Goal: Information Seeking & Learning: Learn about a topic

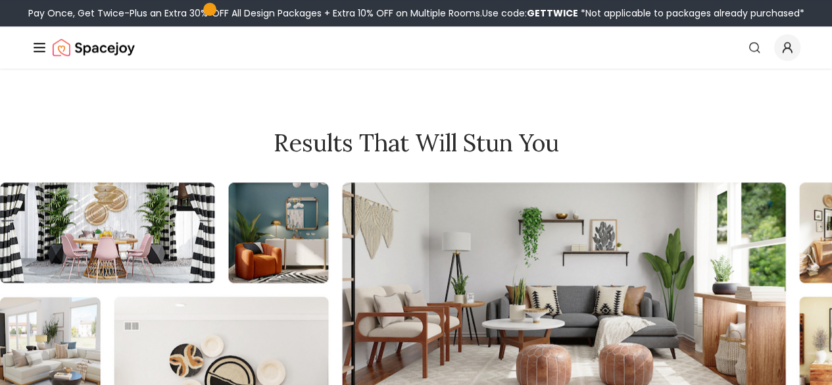
scroll to position [10697, 0]
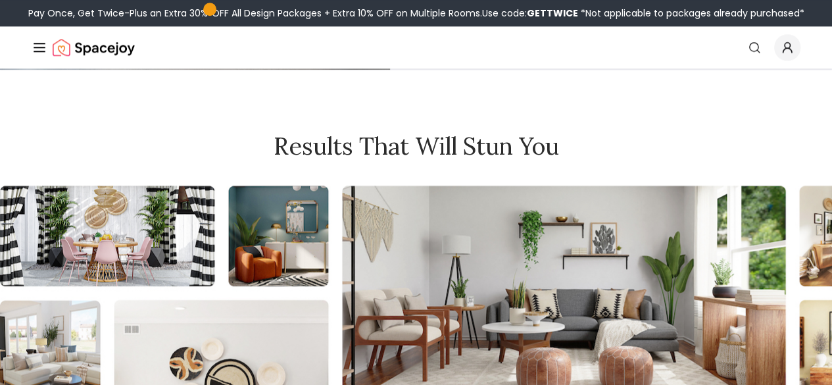
click at [0, 0] on div "Room Designs" at bounding box center [0, 0] width 0 height 0
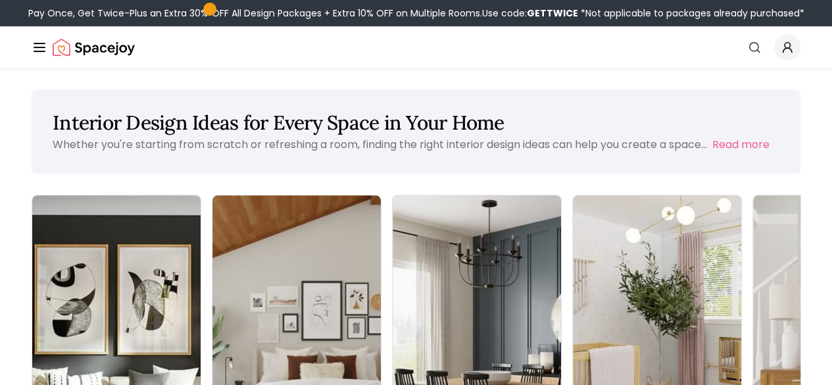
click at [0, 0] on div "Room Designs" at bounding box center [0, 0] width 0 height 0
click at [0, 0] on img "Main" at bounding box center [0, 0] width 0 height 0
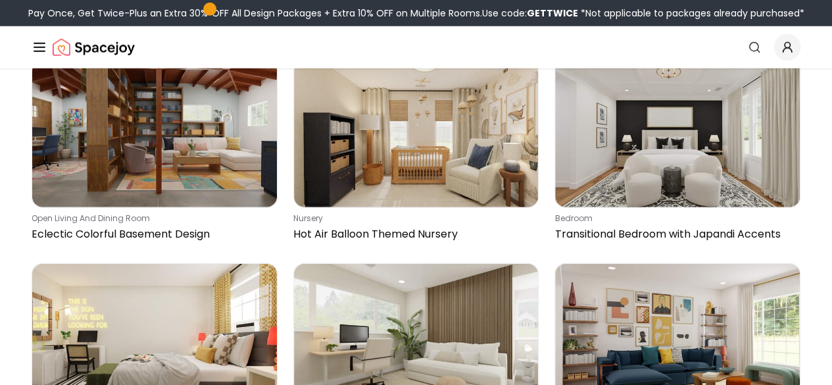
scroll to position [29171, 0]
